Goal: Information Seeking & Learning: Learn about a topic

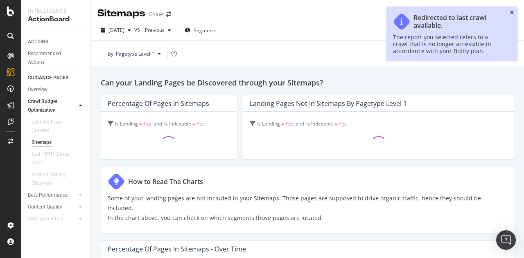
click at [512, 13] on icon "close toast" at bounding box center [512, 13] width 5 height 6
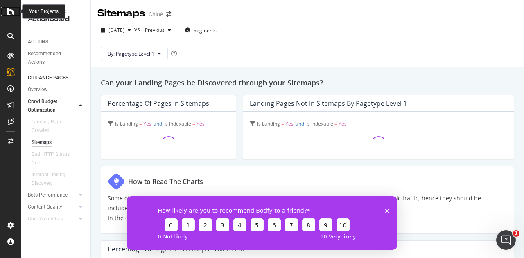
click at [14, 13] on div at bounding box center [11, 12] width 20 height 10
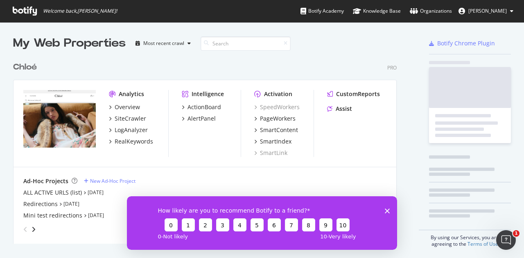
scroll to position [252, 512]
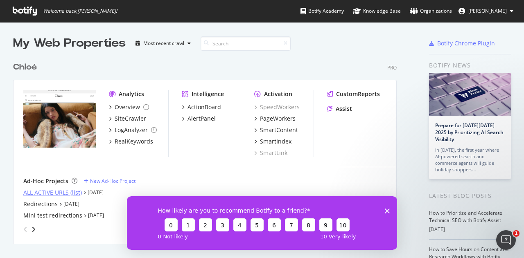
click at [50, 193] on div "ALL ACTIVE URLS (list)" at bounding box center [52, 193] width 59 height 8
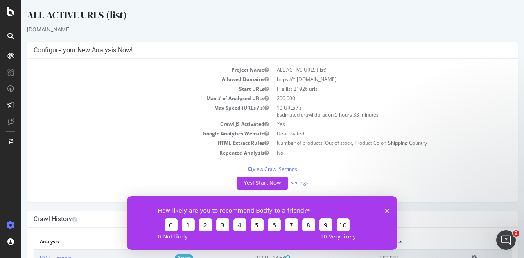
click at [386, 209] on polygon "Close survey" at bounding box center [387, 210] width 5 height 5
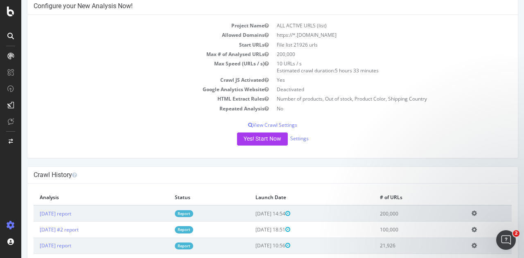
scroll to position [77, 0]
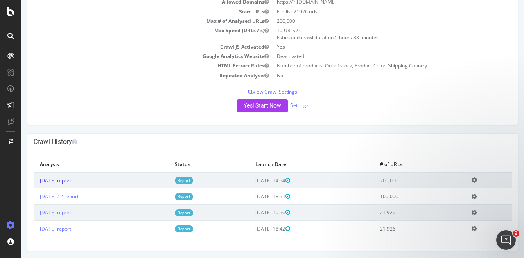
click at [71, 179] on link "[DATE] report" at bounding box center [56, 180] width 32 height 7
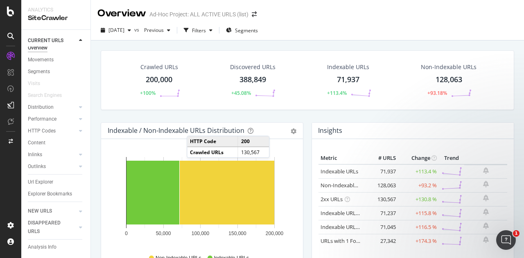
click at [167, 77] on div "200,000" at bounding box center [159, 80] width 27 height 11
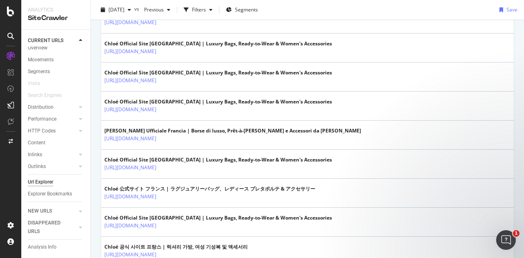
scroll to position [1450, 0]
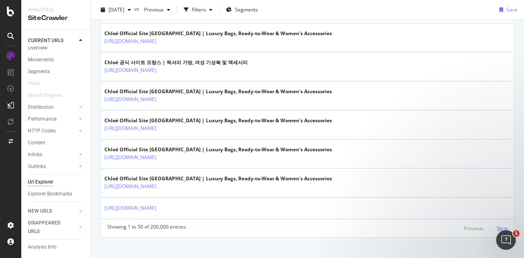
click at [501, 225] on div "Next" at bounding box center [502, 228] width 11 height 7
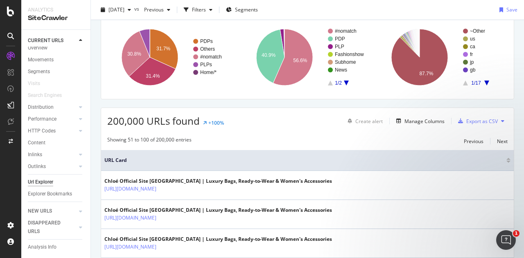
scroll to position [1440, 0]
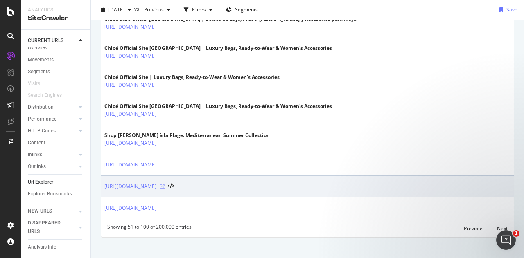
click at [165, 184] on icon at bounding box center [162, 186] width 5 height 5
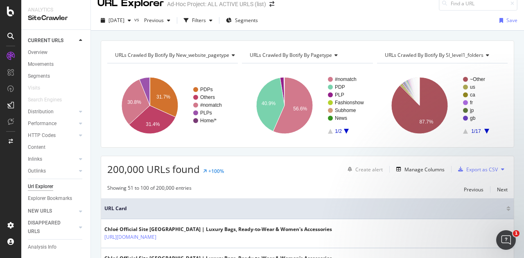
scroll to position [0, 0]
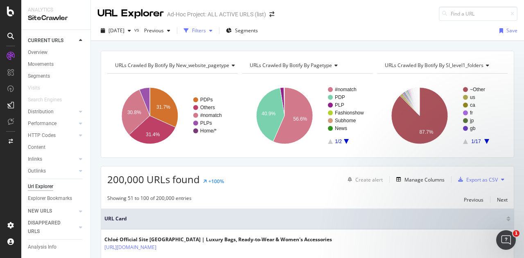
click at [216, 29] on div "button" at bounding box center [211, 30] width 10 height 5
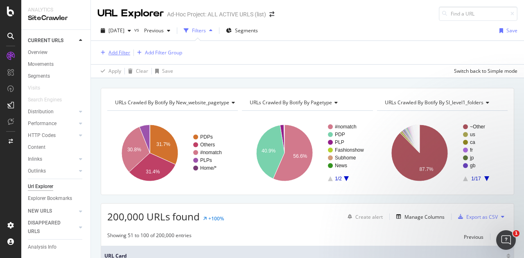
click at [120, 48] on div "Add Filter" at bounding box center [113, 52] width 33 height 9
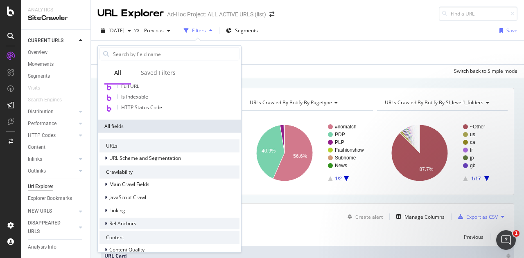
scroll to position [20, 0]
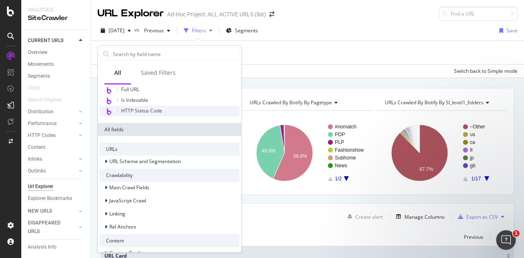
click at [142, 109] on span "HTTP Status Code" at bounding box center [141, 110] width 41 height 7
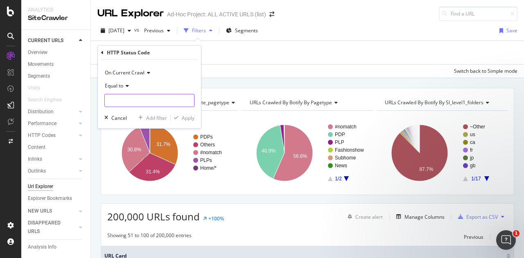
click at [127, 102] on input "number" at bounding box center [149, 100] width 90 height 13
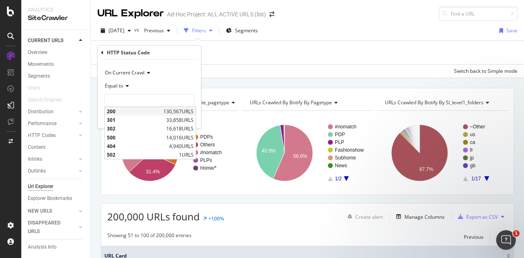
click at [127, 115] on div "200 130,567 URLS" at bounding box center [150, 111] width 91 height 9
type input "200"
click at [118, 101] on input "200" at bounding box center [149, 100] width 90 height 13
click at [136, 112] on span "200" at bounding box center [134, 111] width 54 height 7
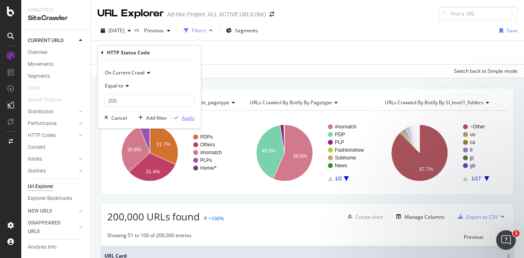
click at [187, 118] on div "Apply" at bounding box center [188, 117] width 13 height 7
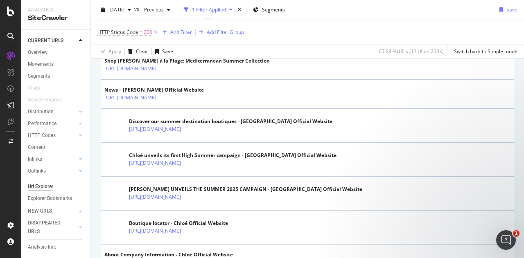
scroll to position [1527, 0]
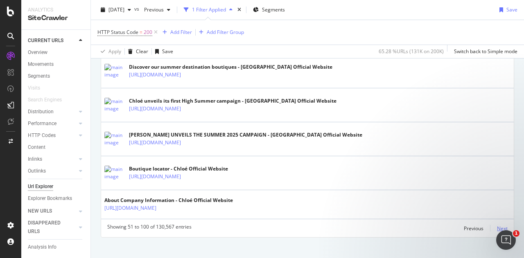
click at [497, 225] on div "Next" at bounding box center [502, 228] width 11 height 7
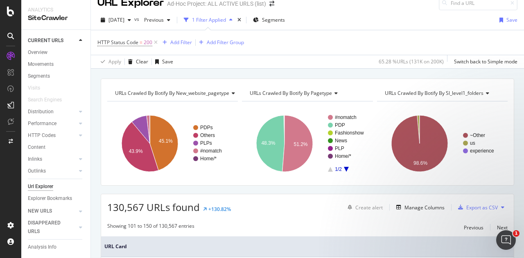
scroll to position [0, 0]
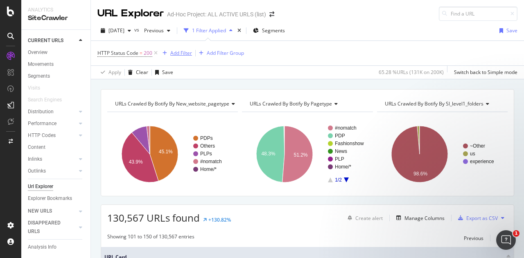
click at [172, 55] on div "Add Filter" at bounding box center [181, 53] width 22 height 7
click at [113, 49] on span "HTTP Status Code = 200" at bounding box center [128, 53] width 62 height 11
click at [120, 53] on span "HTTP Status Code" at bounding box center [117, 53] width 41 height 7
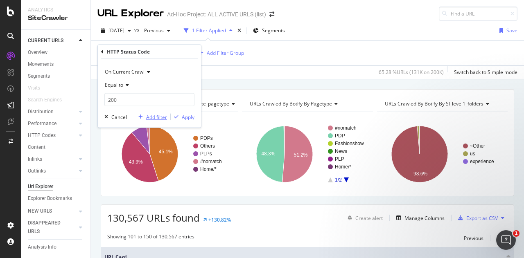
click at [152, 114] on div "Add filter" at bounding box center [156, 116] width 21 height 7
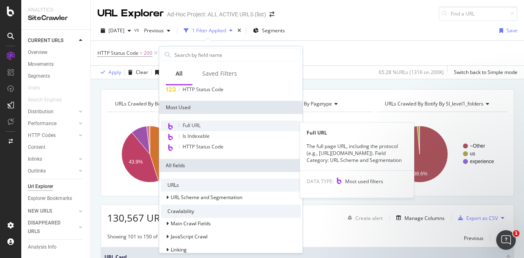
scroll to position [17, 0]
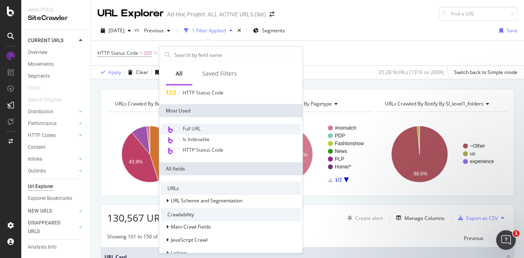
click at [215, 127] on div "Full URL" at bounding box center [231, 129] width 140 height 11
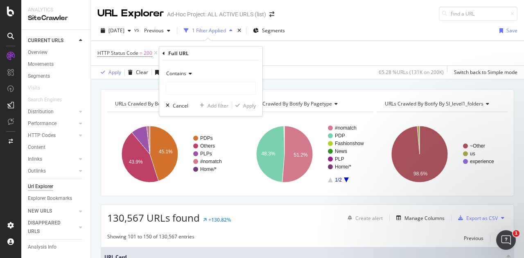
click at [190, 75] on icon at bounding box center [189, 73] width 6 height 5
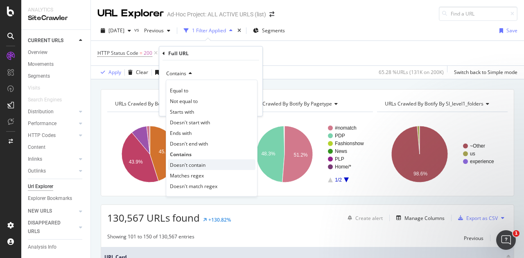
click at [202, 167] on span "Doesn't contain" at bounding box center [188, 164] width 36 height 7
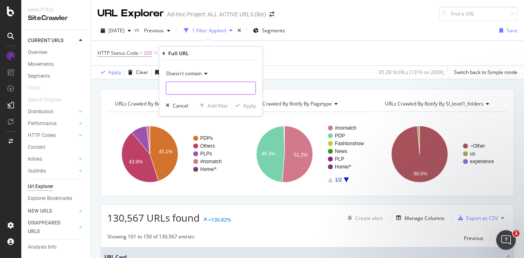
click at [198, 92] on input "text" at bounding box center [210, 88] width 89 height 13
type input "/us/"
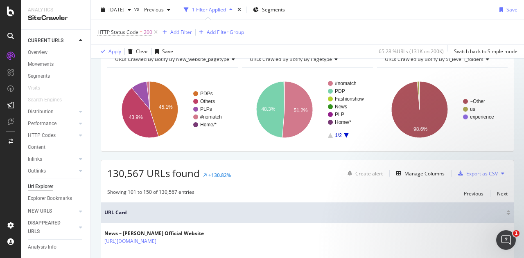
scroll to position [0, 0]
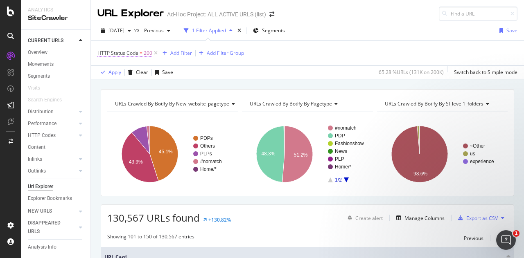
click at [125, 50] on span "HTTP Status Code" at bounding box center [117, 53] width 41 height 7
click at [283, 48] on div "HTTP Status Code = 200 Add Filter Add Filter Group" at bounding box center [307, 53] width 420 height 25
click at [174, 53] on div "Add Filter" at bounding box center [181, 53] width 22 height 7
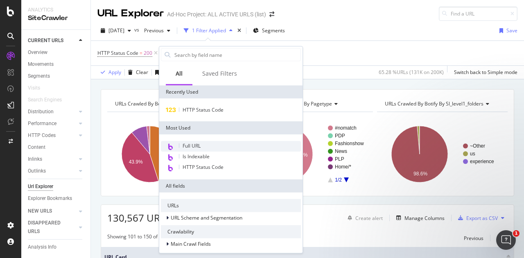
click at [197, 150] on div "Full URL" at bounding box center [231, 146] width 140 height 11
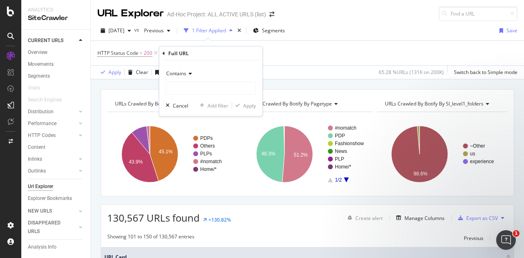
click at [183, 73] on span "Contains" at bounding box center [176, 73] width 20 height 7
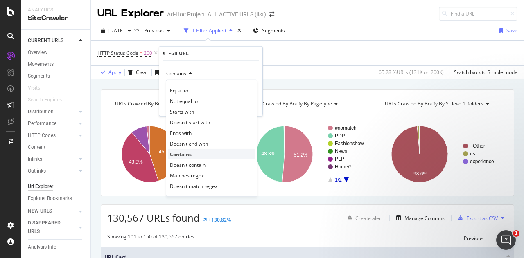
click at [196, 154] on div "Contains" at bounding box center [212, 154] width 88 height 11
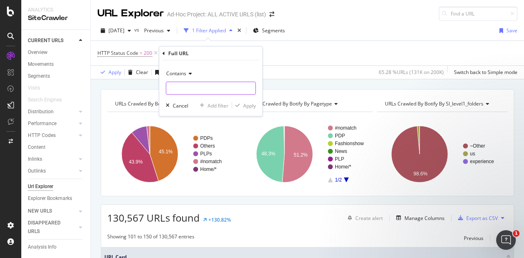
click at [183, 90] on input "text" at bounding box center [210, 88] width 89 height 13
type input "/us/"
click at [245, 106] on div "Apply" at bounding box center [249, 105] width 13 height 7
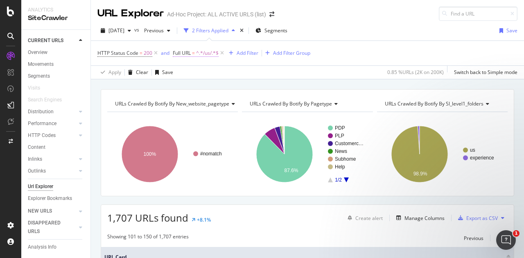
click at [183, 54] on span "Full URL" at bounding box center [182, 53] width 18 height 7
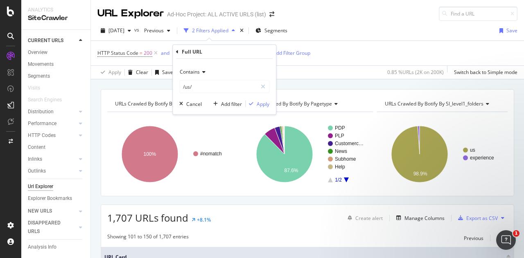
click at [198, 69] on span "Contains" at bounding box center [190, 71] width 20 height 7
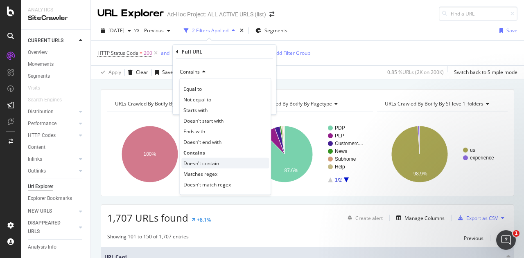
click at [209, 163] on span "Doesn't contain" at bounding box center [202, 163] width 36 height 7
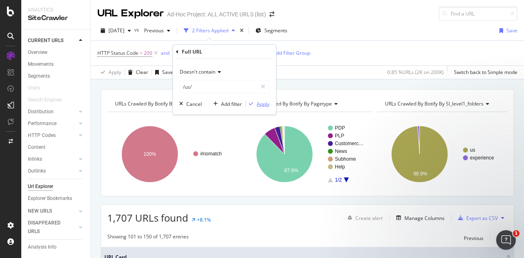
click at [262, 107] on div "Apply" at bounding box center [263, 103] width 13 height 7
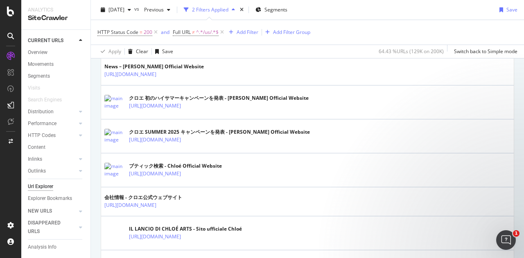
scroll to position [1282, 0]
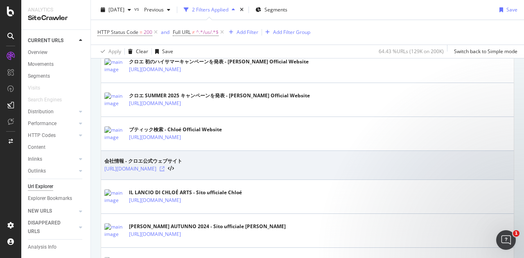
click at [165, 167] on icon at bounding box center [162, 169] width 5 height 5
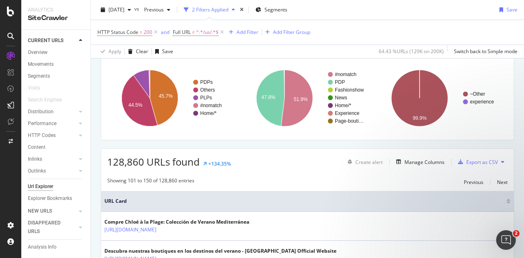
scroll to position [0, 0]
